Goal: Task Accomplishment & Management: Complete application form

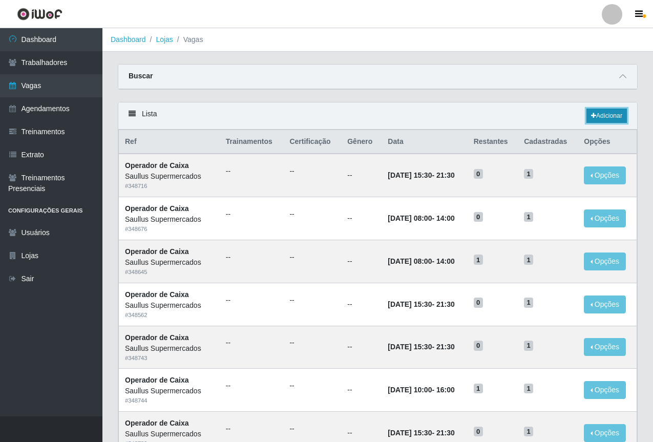
click at [602, 118] on link "Adicionar" at bounding box center [606, 116] width 40 height 14
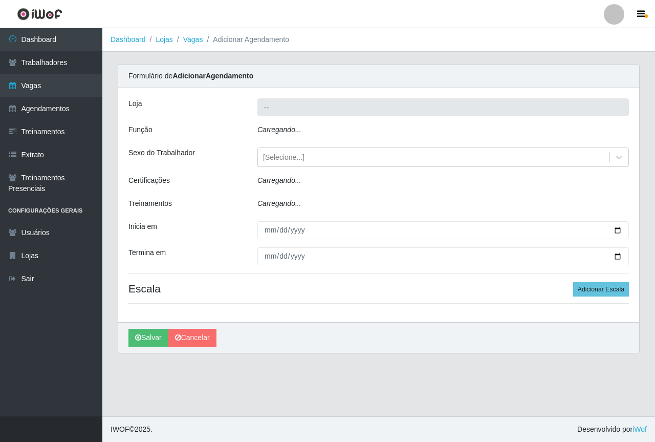
type input "Saullus Supermercados"
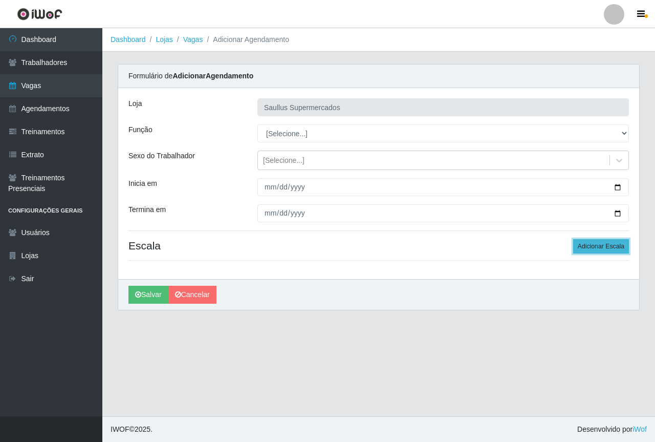
click at [583, 247] on button "Adicionar Escala" at bounding box center [601, 246] width 56 height 14
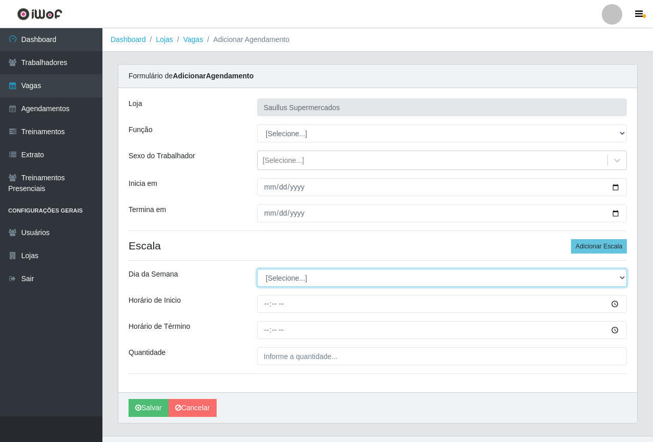
click at [276, 280] on select "[Selecione...] Segunda Terça Quarta Quinta Sexta Sábado Domingo" at bounding box center [442, 278] width 370 height 18
select select "4"
click at [257, 269] on select "[Selecione...] Segunda Terça Quarta Quinta Sexta Sábado Domingo" at bounding box center [442, 278] width 370 height 18
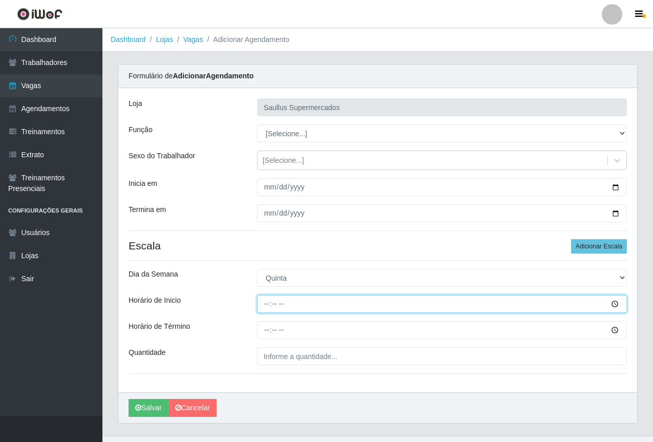
drag, startPoint x: 263, startPoint y: 313, endPoint x: 264, endPoint y: 321, distance: 8.3
click at [264, 318] on div "[PERSON_NAME] Supermercados Função [Selecione...] ASG ASG + ASG ++ Balconista d…" at bounding box center [377, 240] width 519 height 304
click at [267, 307] on input "02:25" at bounding box center [442, 304] width 370 height 18
type input "15:00"
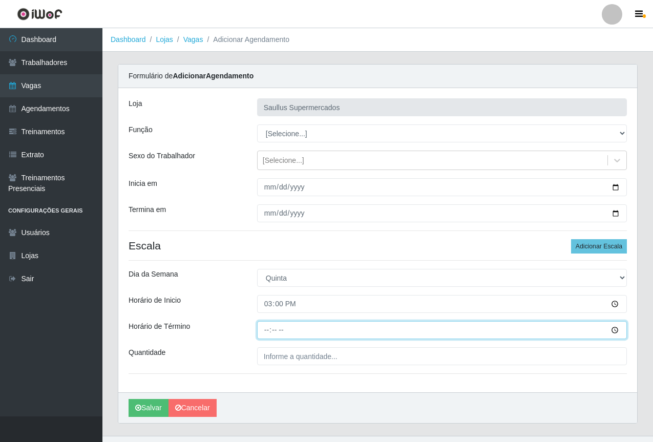
click at [269, 331] on input "Horário de Término" at bounding box center [442, 330] width 370 height 18
type input "21:00"
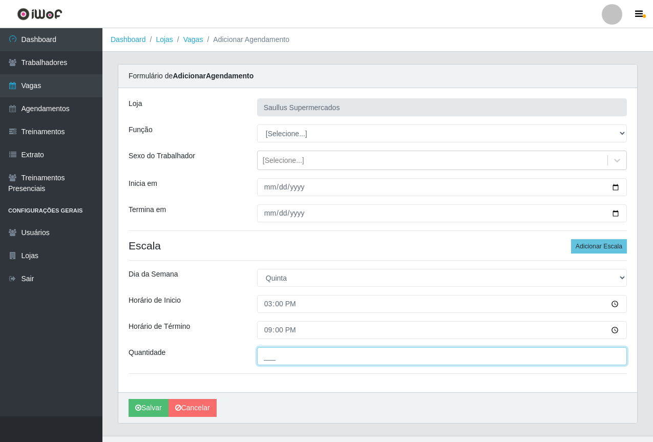
click at [322, 355] on input "___" at bounding box center [442, 356] width 370 height 18
type input "1__"
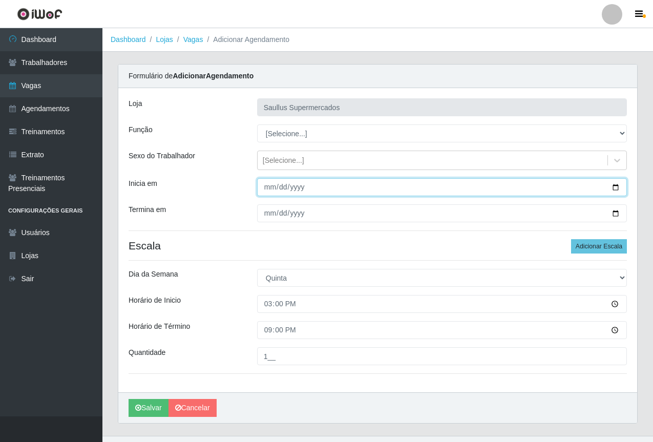
click at [272, 190] on input "Inicia em" at bounding box center [442, 187] width 370 height 18
type input "[DATE]"
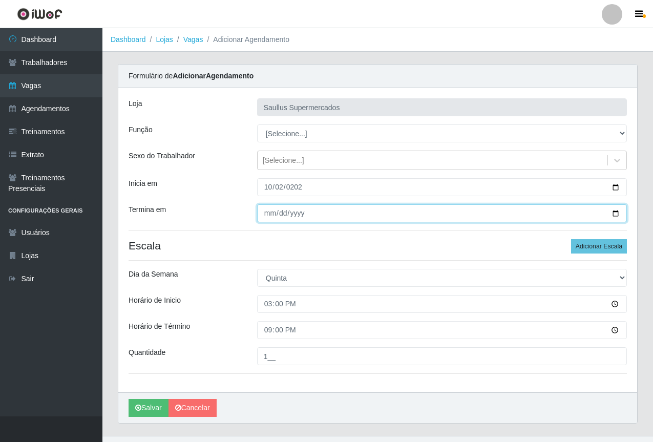
drag, startPoint x: 269, startPoint y: 215, endPoint x: 296, endPoint y: 191, distance: 35.5
click at [270, 215] on input "Termina em" at bounding box center [442, 213] width 370 height 18
type input "[PHONE_NUMBER]"
type input "[DATE]"
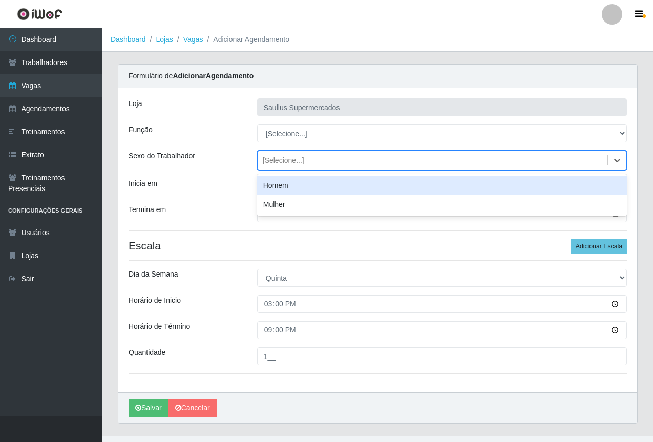
click at [282, 166] on div "[Selecione...]" at bounding box center [433, 160] width 350 height 17
drag, startPoint x: 238, startPoint y: 195, endPoint x: 257, endPoint y: 172, distance: 29.4
click at [239, 195] on div "Inicia em" at bounding box center [185, 187] width 129 height 18
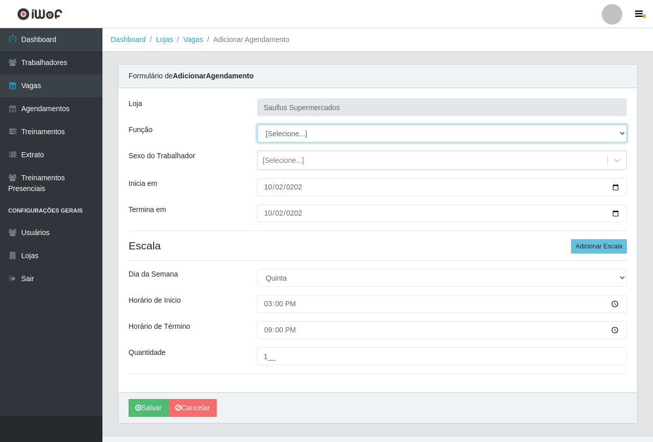
click at [273, 132] on select "[Selecione...] ASG ASG + ASG ++ Balconista de Açougue Balconista de Açougue + B…" at bounding box center [442, 133] width 370 height 18
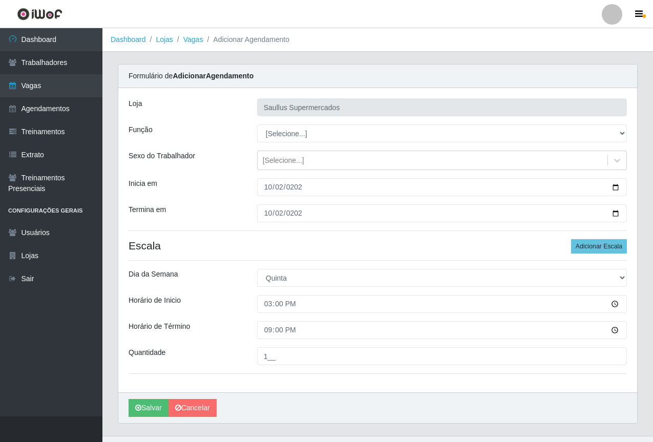
click at [218, 202] on div "[PERSON_NAME] Supermercados Função [Selecione...] ASG ASG + ASG ++ Balconista d…" at bounding box center [377, 240] width 519 height 304
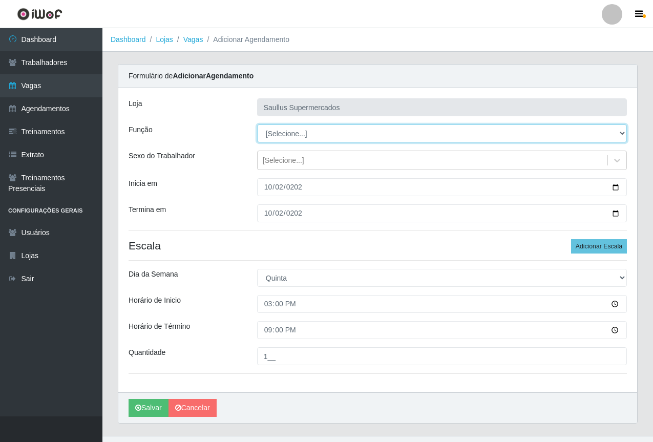
click at [289, 140] on select "[Selecione...] ASG ASG + ASG ++ Balconista de Açougue Balconista de Açougue + B…" at bounding box center [442, 133] width 370 height 18
select select "115"
click at [257, 124] on select "[Selecione...] ASG ASG + ASG ++ Balconista de Açougue Balconista de Açougue + B…" at bounding box center [442, 133] width 370 height 18
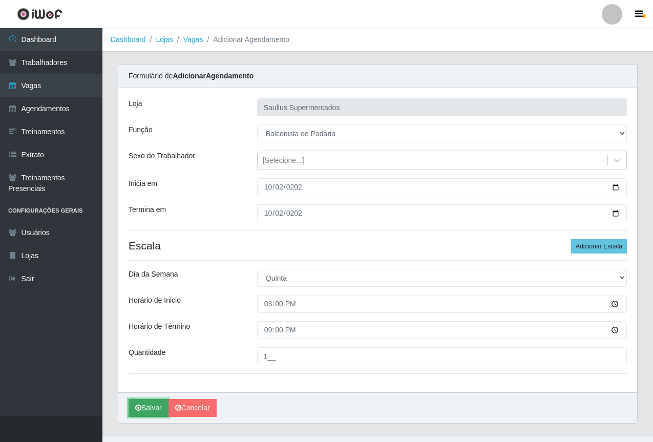
click at [139, 408] on icon "submit" at bounding box center [138, 407] width 6 height 7
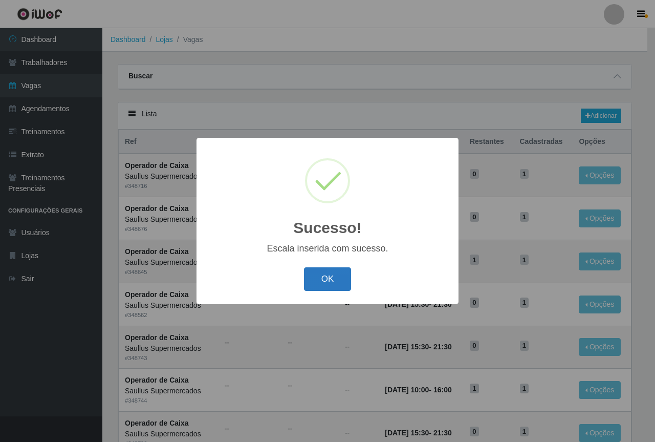
click at [312, 286] on button "OK" at bounding box center [328, 279] width 48 height 24
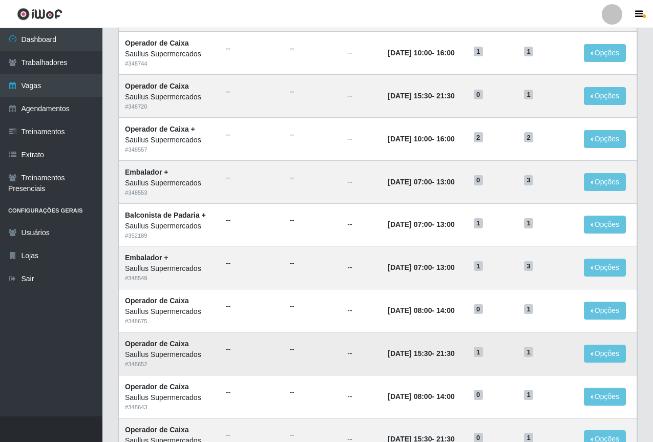
scroll to position [426, 0]
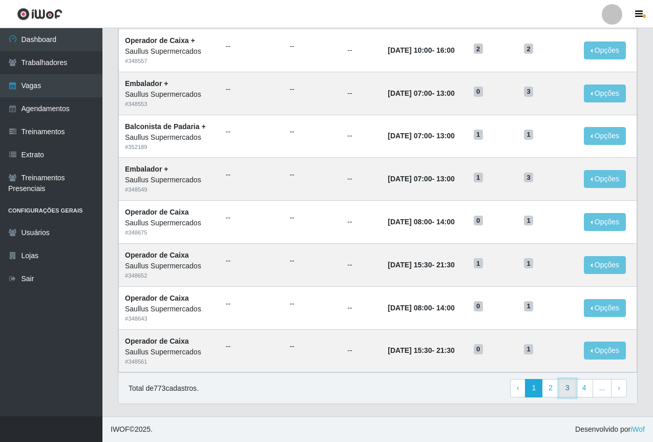
click at [568, 394] on link "3" at bounding box center [567, 388] width 17 height 18
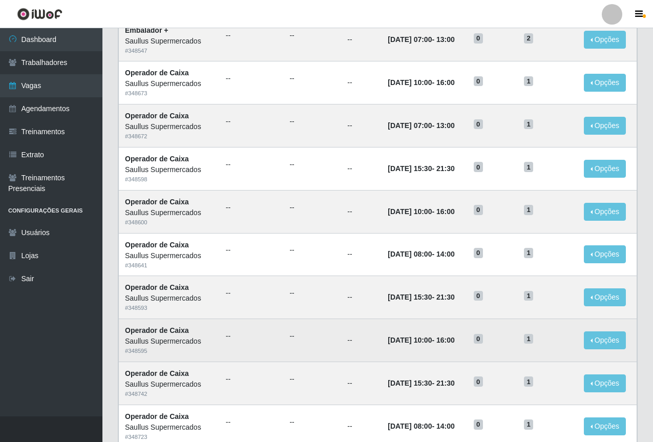
scroll to position [426, 0]
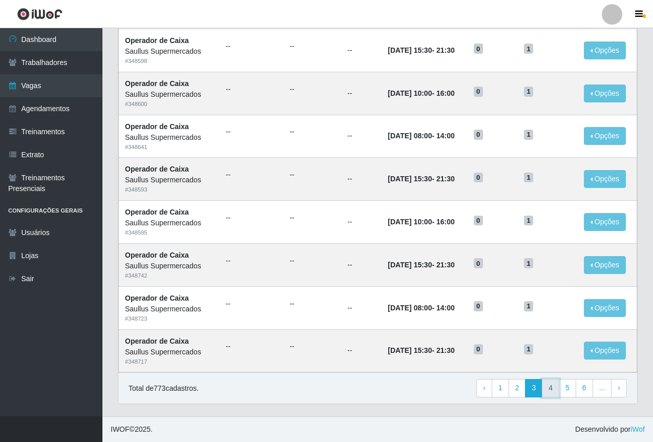
click at [554, 390] on link "4" at bounding box center [550, 388] width 17 height 18
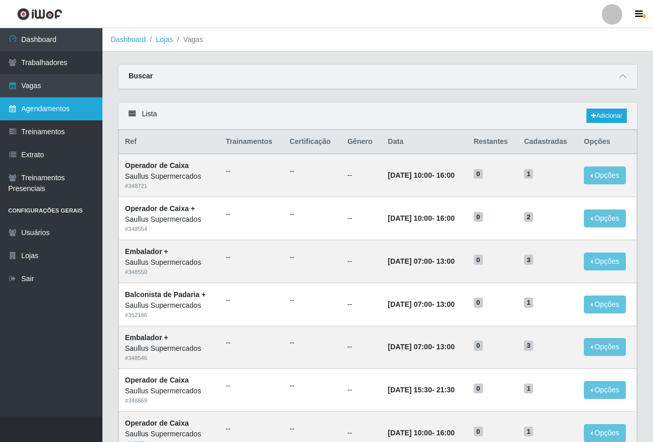
click at [63, 102] on link "Agendamentos" at bounding box center [51, 108] width 102 height 23
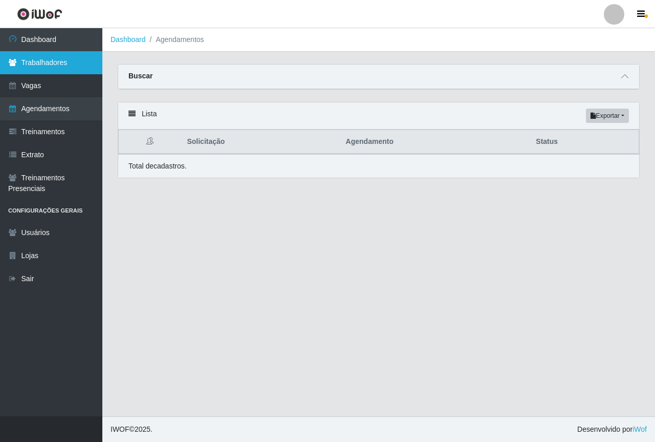
click at [69, 71] on link "Trabalhadores" at bounding box center [51, 62] width 102 height 23
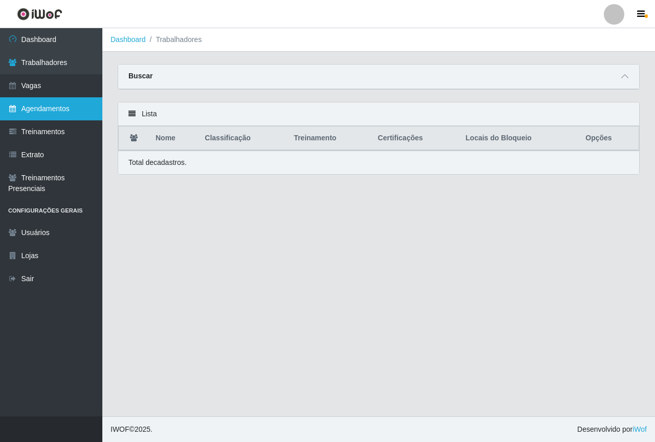
drag, startPoint x: 68, startPoint y: 80, endPoint x: 66, endPoint y: 102, distance: 22.1
click at [68, 80] on link "Vagas" at bounding box center [51, 85] width 102 height 23
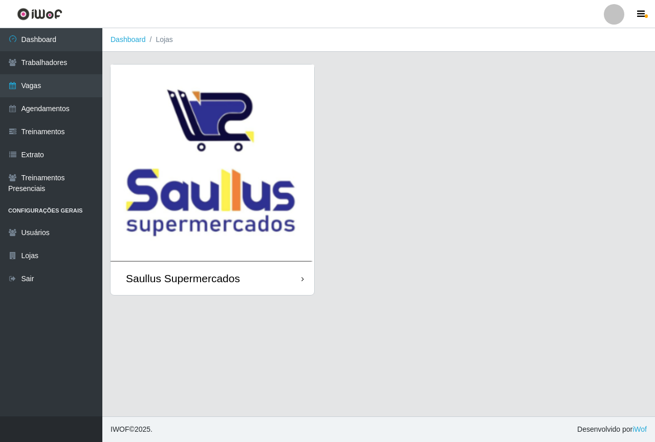
click at [182, 167] on img at bounding box center [213, 163] width 204 height 197
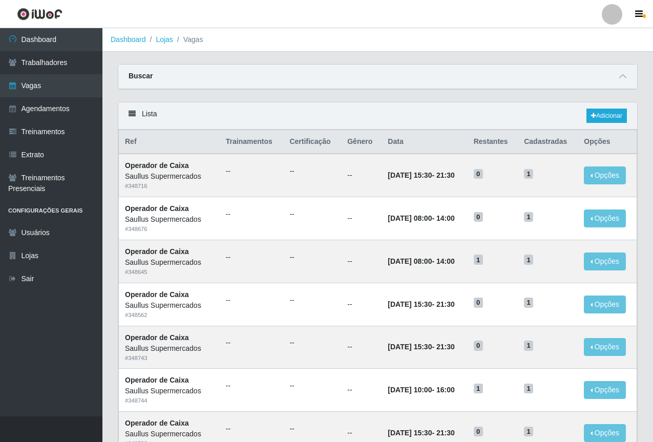
click at [244, 101] on div "Carregando... Buscar Início em Término em Função [Selecione...] ASG ASG + ASG +…" at bounding box center [377, 83] width 535 height 38
click at [600, 119] on link "Adicionar" at bounding box center [606, 116] width 40 height 14
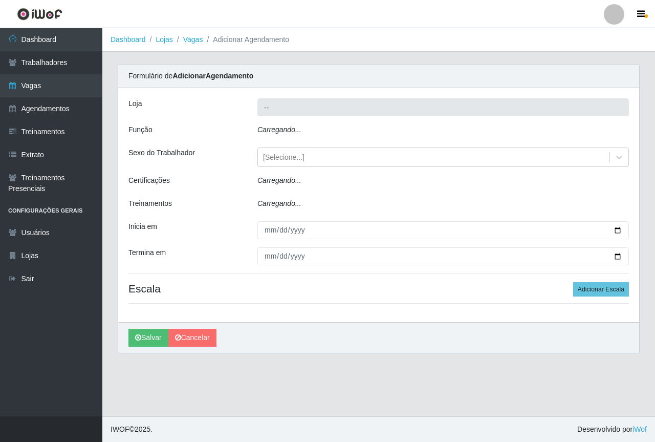
type input "Saullus Supermercados"
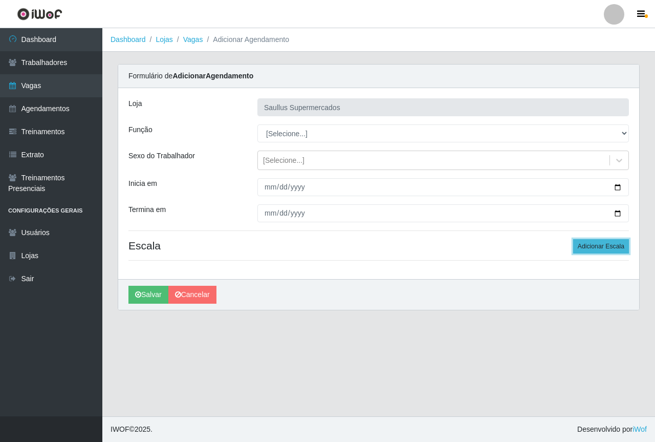
click at [615, 251] on button "Adicionar Escala" at bounding box center [601, 246] width 56 height 14
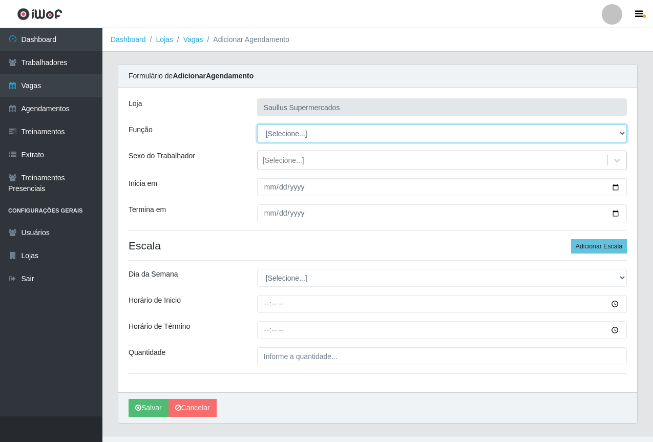
click at [271, 134] on select "[Selecione...] ASG ASG + ASG ++ Balconista de Açougue Balconista de Açougue + B…" at bounding box center [442, 133] width 370 height 18
select select "22"
click at [257, 124] on select "[Selecione...] ASG ASG + ASG ++ Balconista de Açougue Balconista de Açougue + B…" at bounding box center [442, 133] width 370 height 18
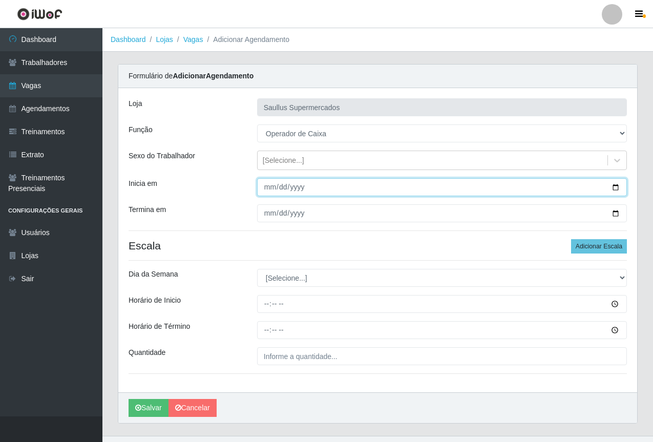
click at [268, 185] on input "Inicia em" at bounding box center [442, 187] width 370 height 18
type input "[DATE]"
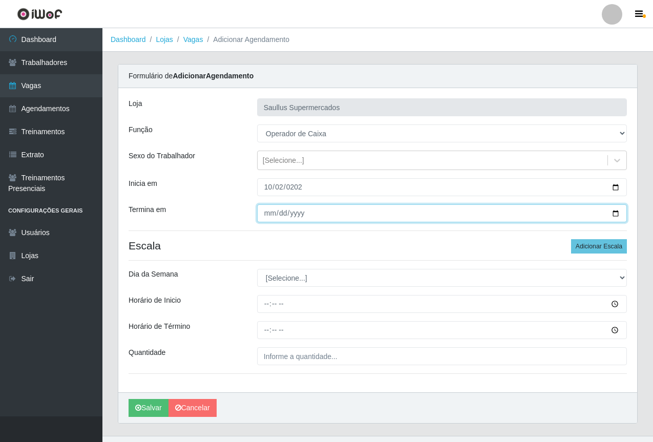
click at [269, 218] on input "Termina em" at bounding box center [442, 213] width 370 height 18
type input "[DATE]"
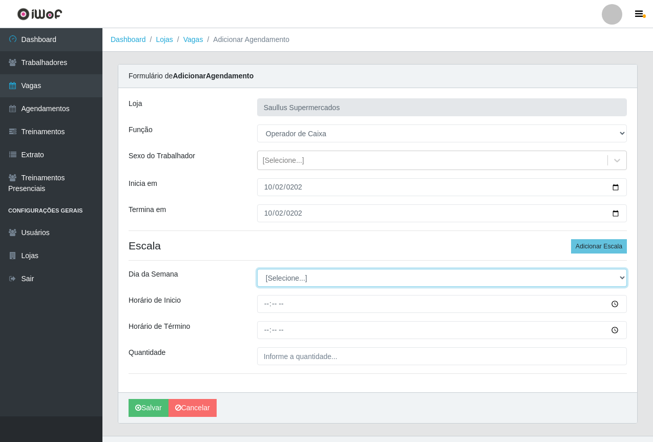
click at [283, 281] on select "[Selecione...] Segunda Terça Quarta Quinta Sexta Sábado Domingo" at bounding box center [442, 278] width 370 height 18
select select "4"
click at [257, 269] on select "[Selecione...] Segunda Terça Quarta Quinta Sexta Sábado Domingo" at bounding box center [442, 278] width 370 height 18
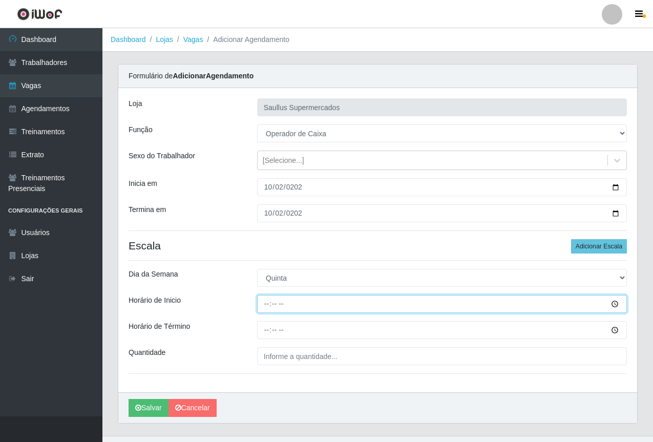
click at [265, 304] on input "Horário de Inicio" at bounding box center [442, 304] width 370 height 18
type input "10:00"
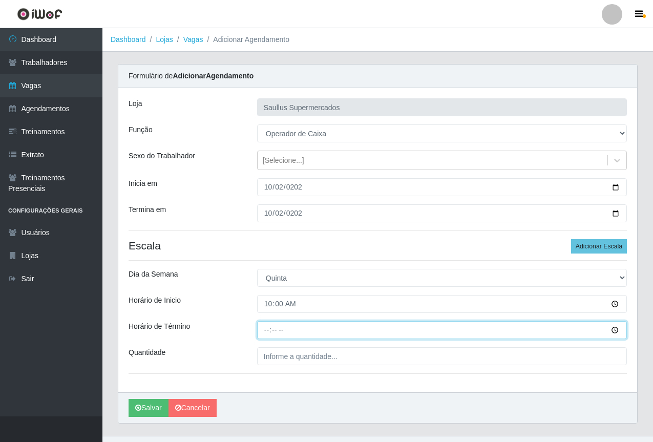
click at [268, 334] on input "Horário de Término" at bounding box center [442, 330] width 370 height 18
type input "16:00"
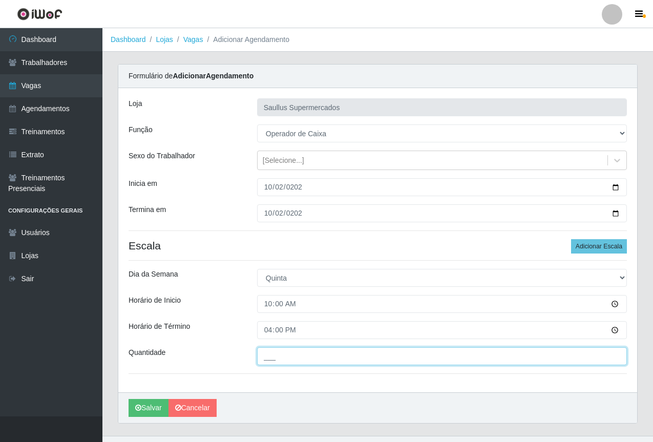
click at [271, 357] on input "___" at bounding box center [442, 356] width 370 height 18
type input "1__"
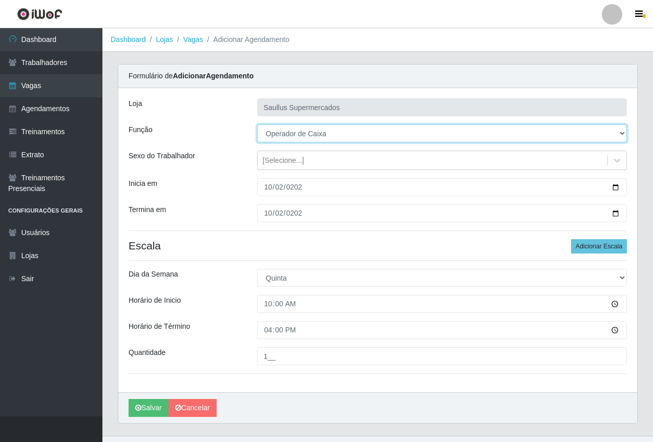
click at [270, 133] on select "[Selecione...] ASG ASG + ASG ++ Balconista de Açougue Balconista de Açougue + B…" at bounding box center [442, 133] width 370 height 18
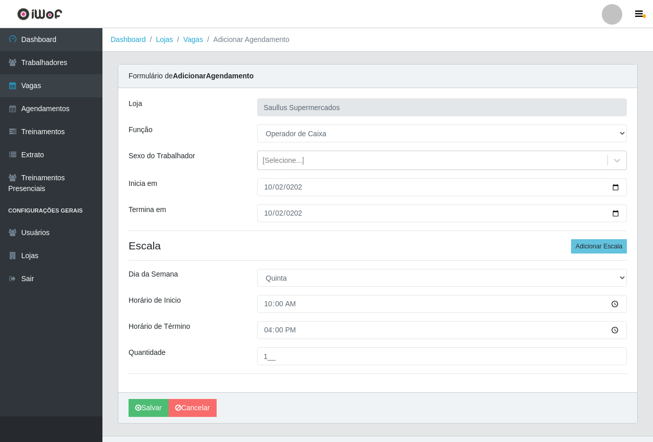
click at [238, 149] on div "Loja Saullus Supermercados Função [Selecione...] ASG ASG + ASG ++ Balconista de…" at bounding box center [377, 240] width 519 height 304
click at [235, 182] on div "Inicia em" at bounding box center [185, 187] width 129 height 18
click at [143, 408] on button "Salvar" at bounding box center [149, 408] width 40 height 18
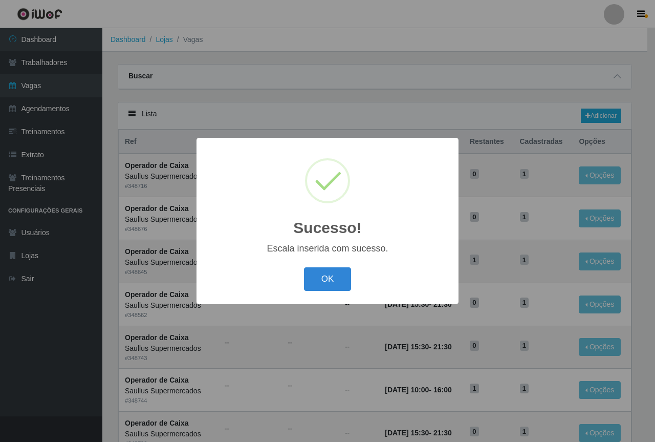
click at [334, 267] on div "OK Cancel" at bounding box center [328, 278] width 242 height 29
click at [329, 276] on button "OK" at bounding box center [328, 279] width 48 height 24
